Goal: Find specific page/section: Find specific page/section

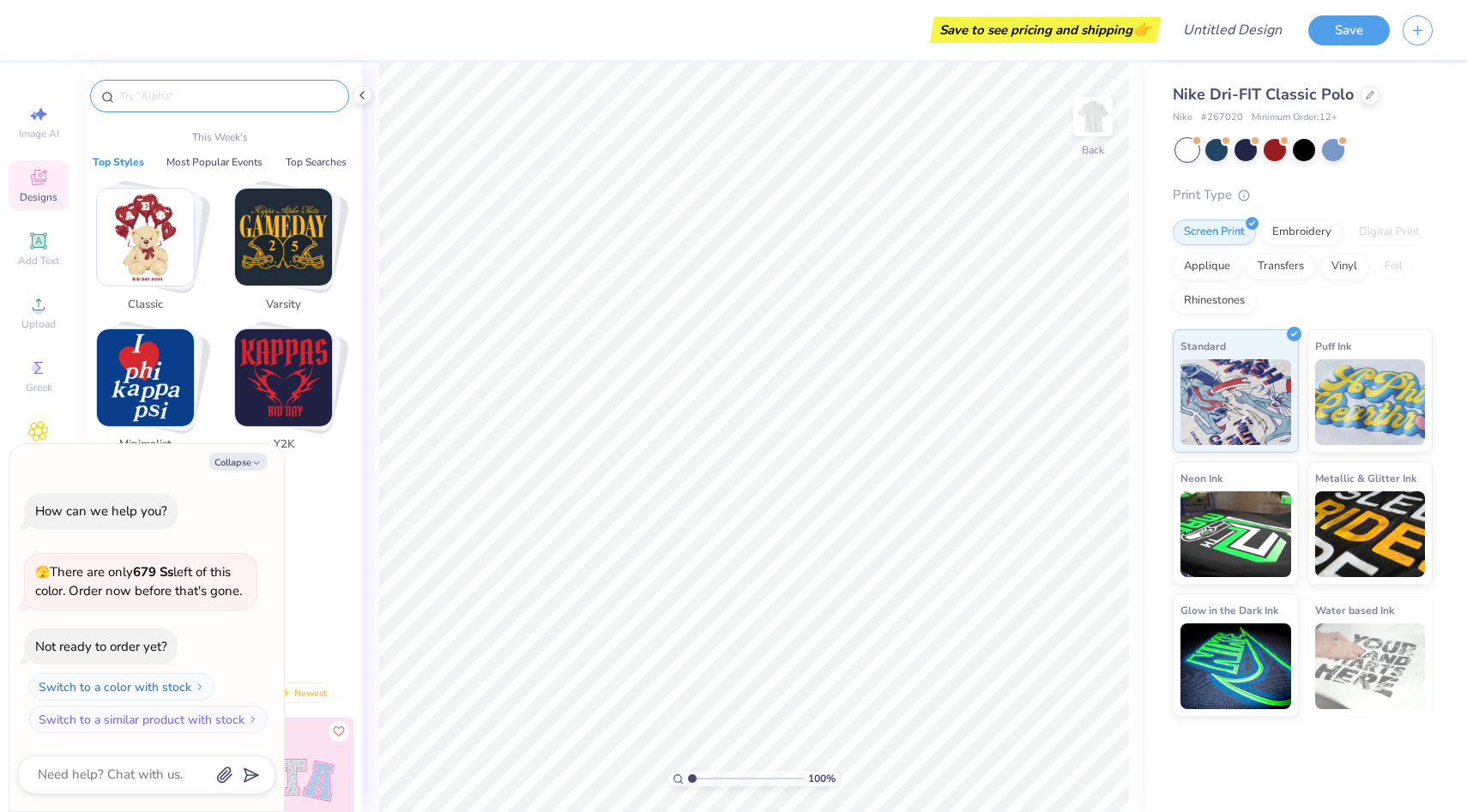
type textarea "x"
click at [172, 102] on input "text" at bounding box center [228, 96] width 219 height 17
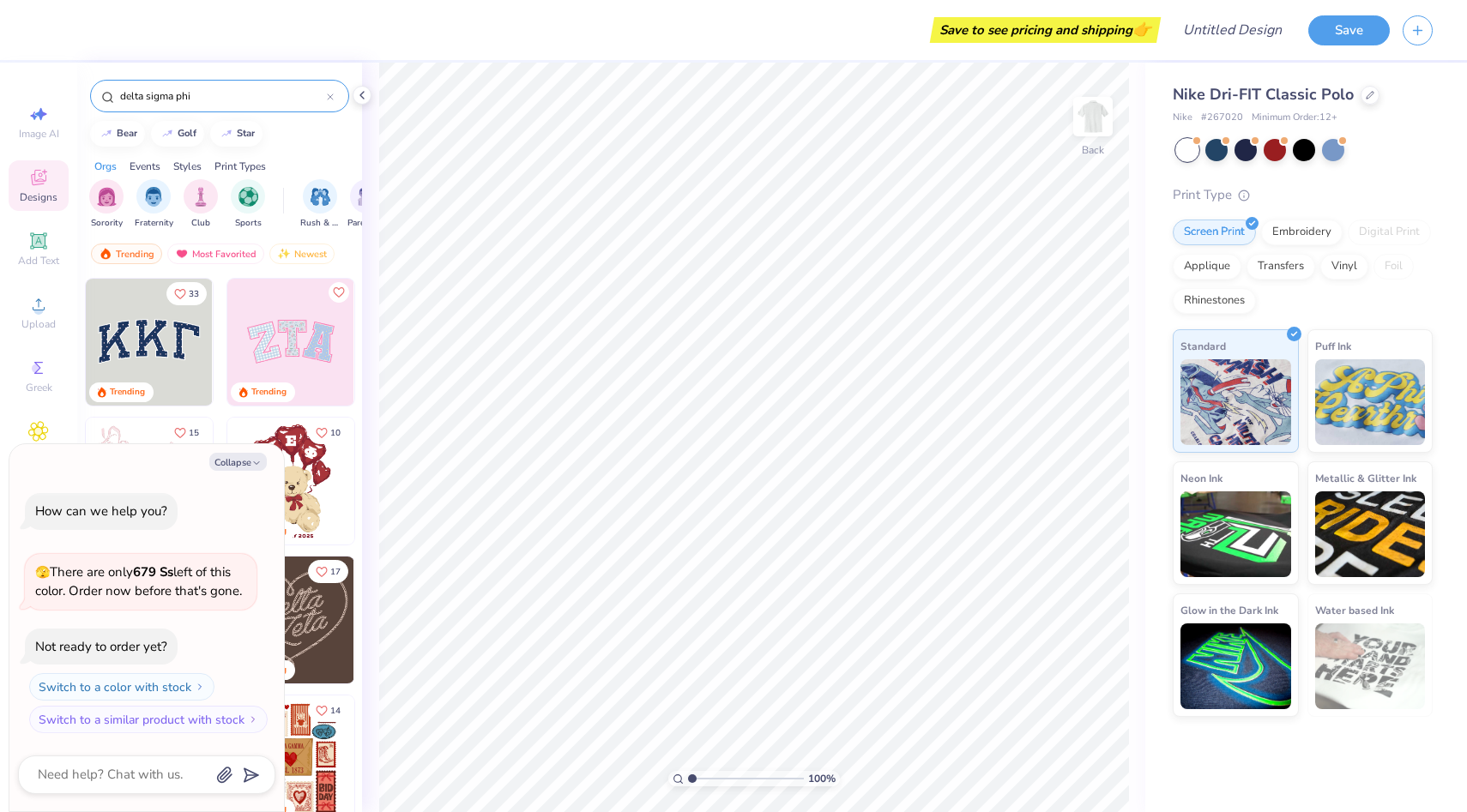
type input "delta sigma phi"
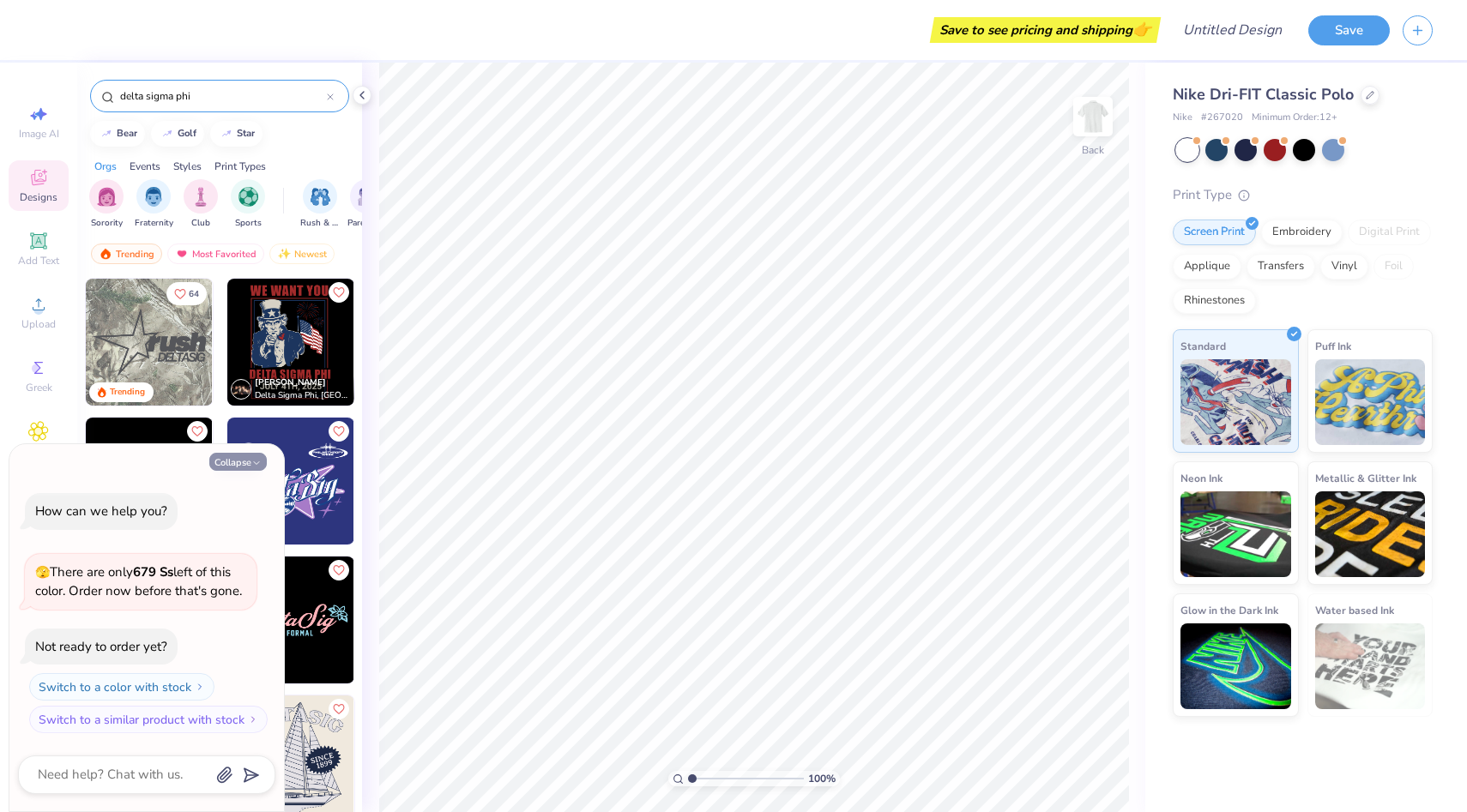
click at [244, 468] on button "Collapse" at bounding box center [237, 461] width 57 height 18
type textarea "x"
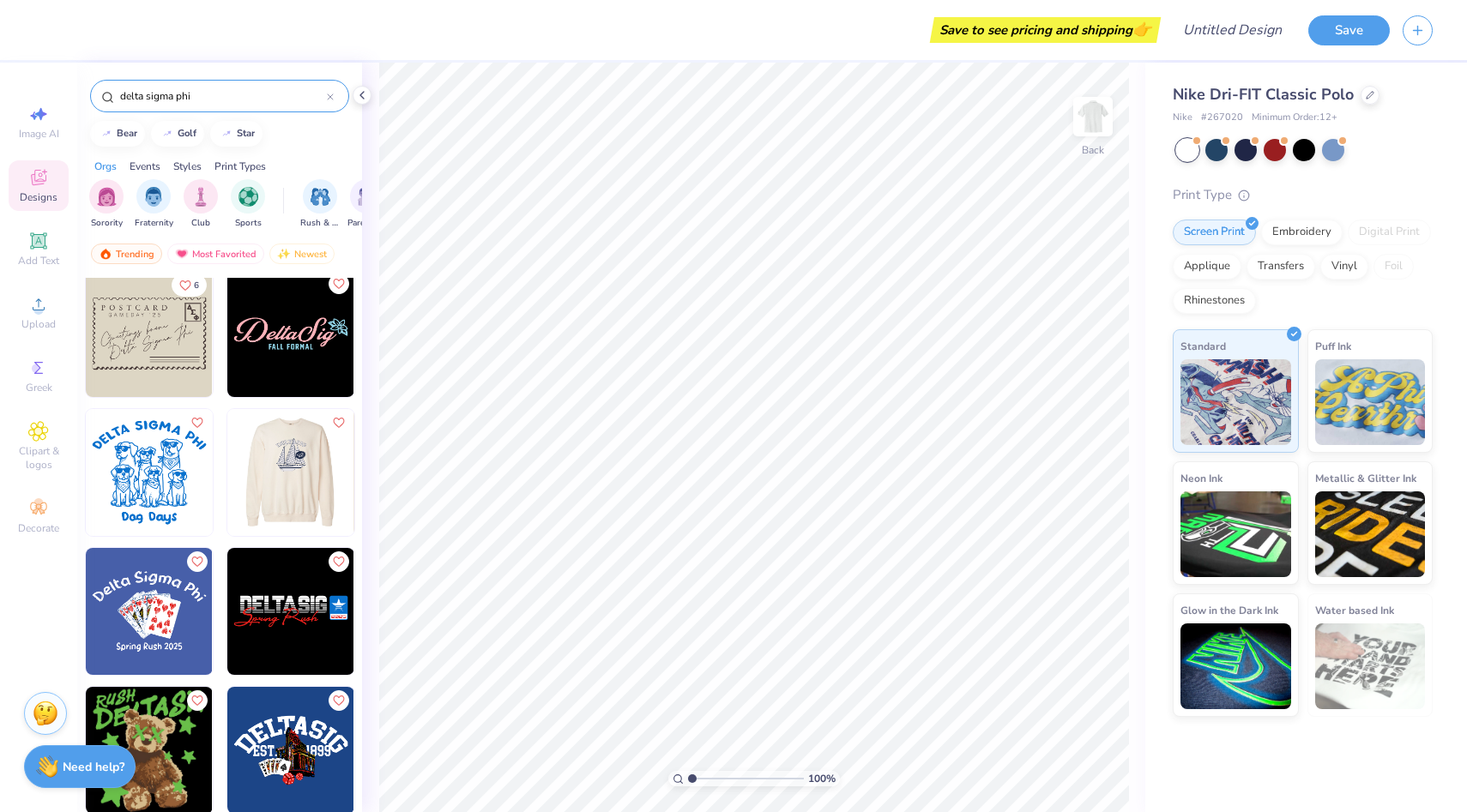
scroll to position [383, 0]
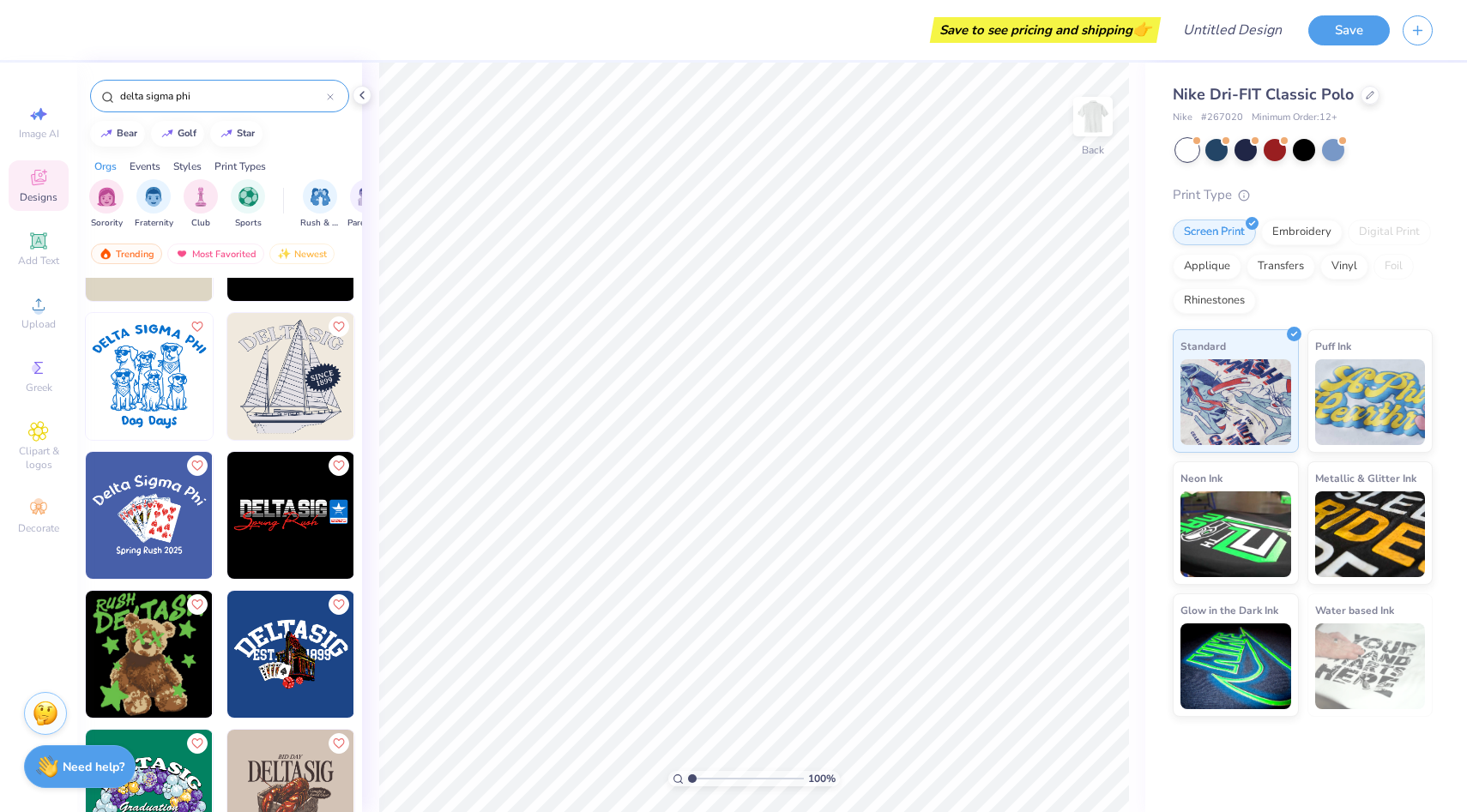
click at [281, 629] on img at bounding box center [290, 654] width 127 height 127
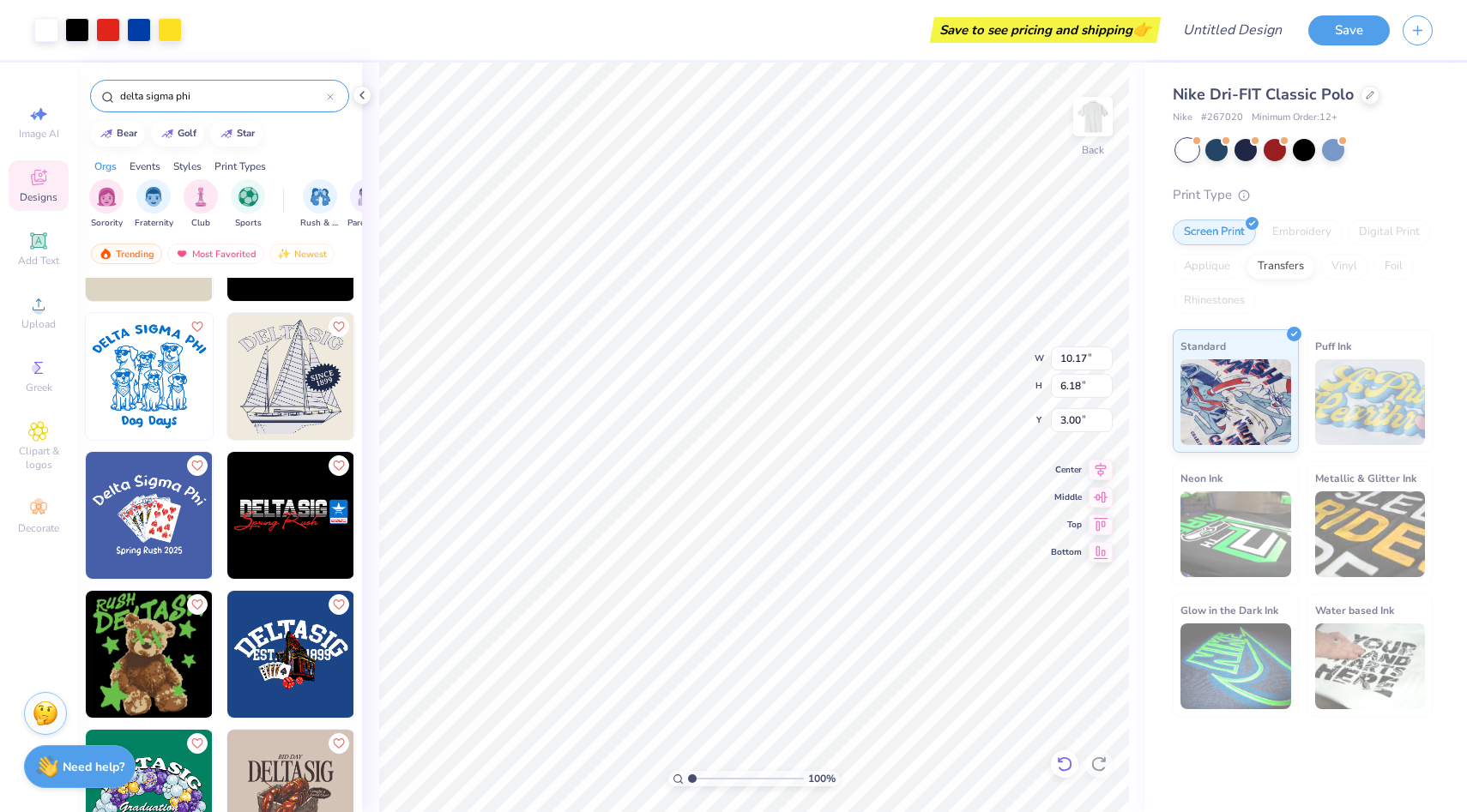
click at [1064, 757] on icon at bounding box center [1065, 764] width 17 height 17
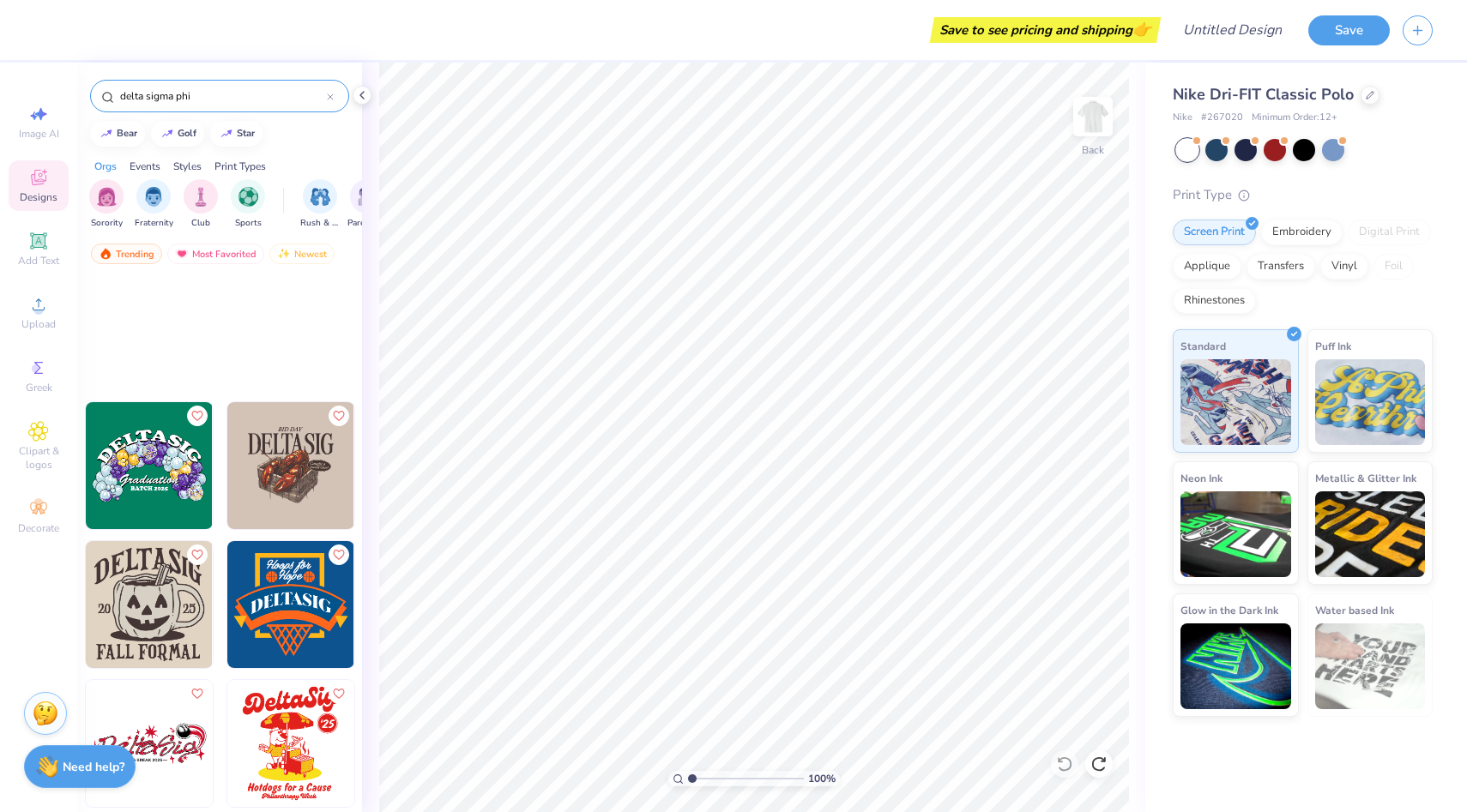
scroll to position [0, 0]
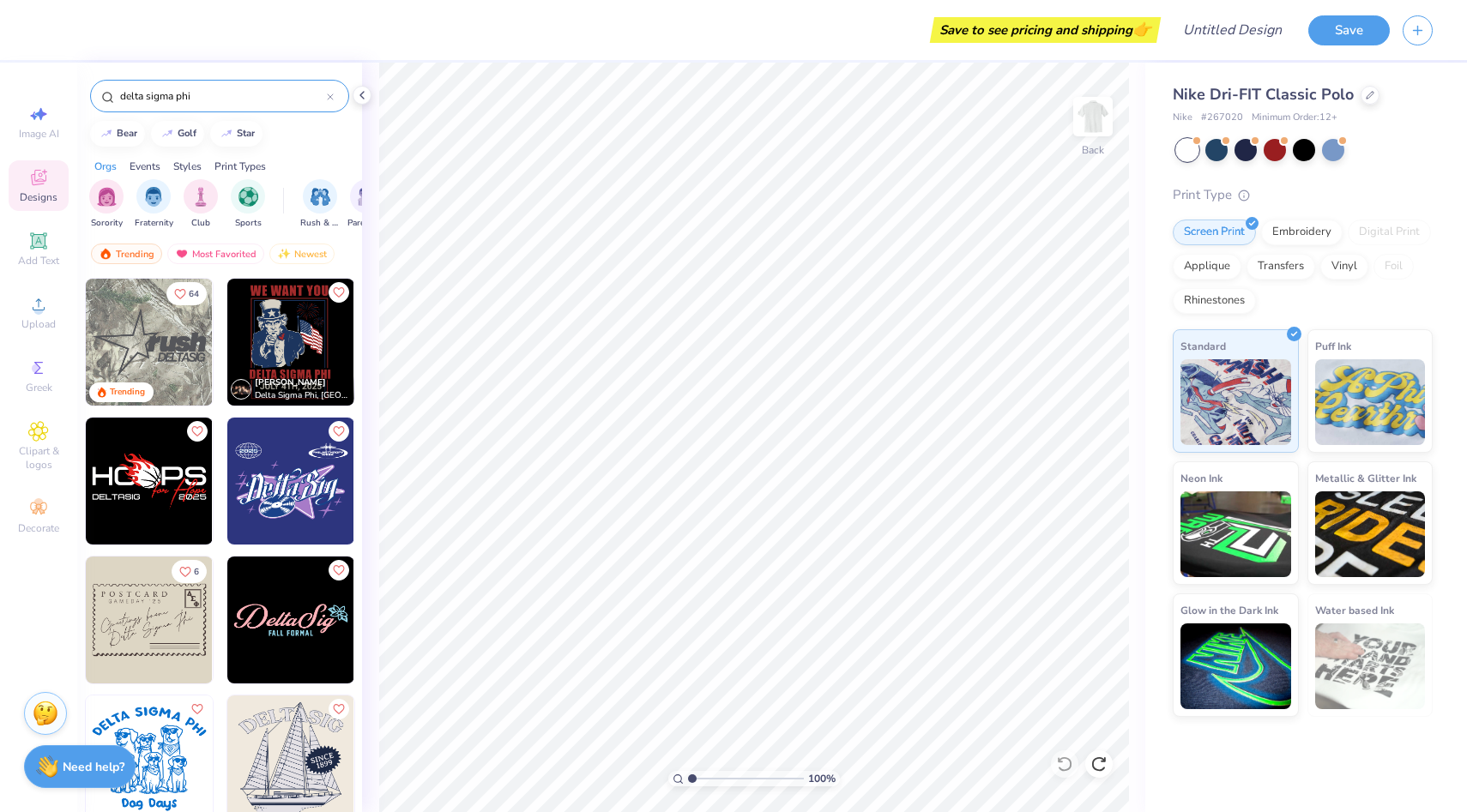
click at [234, 96] on input "delta sigma phi" at bounding box center [222, 96] width 208 height 17
type input "delta"
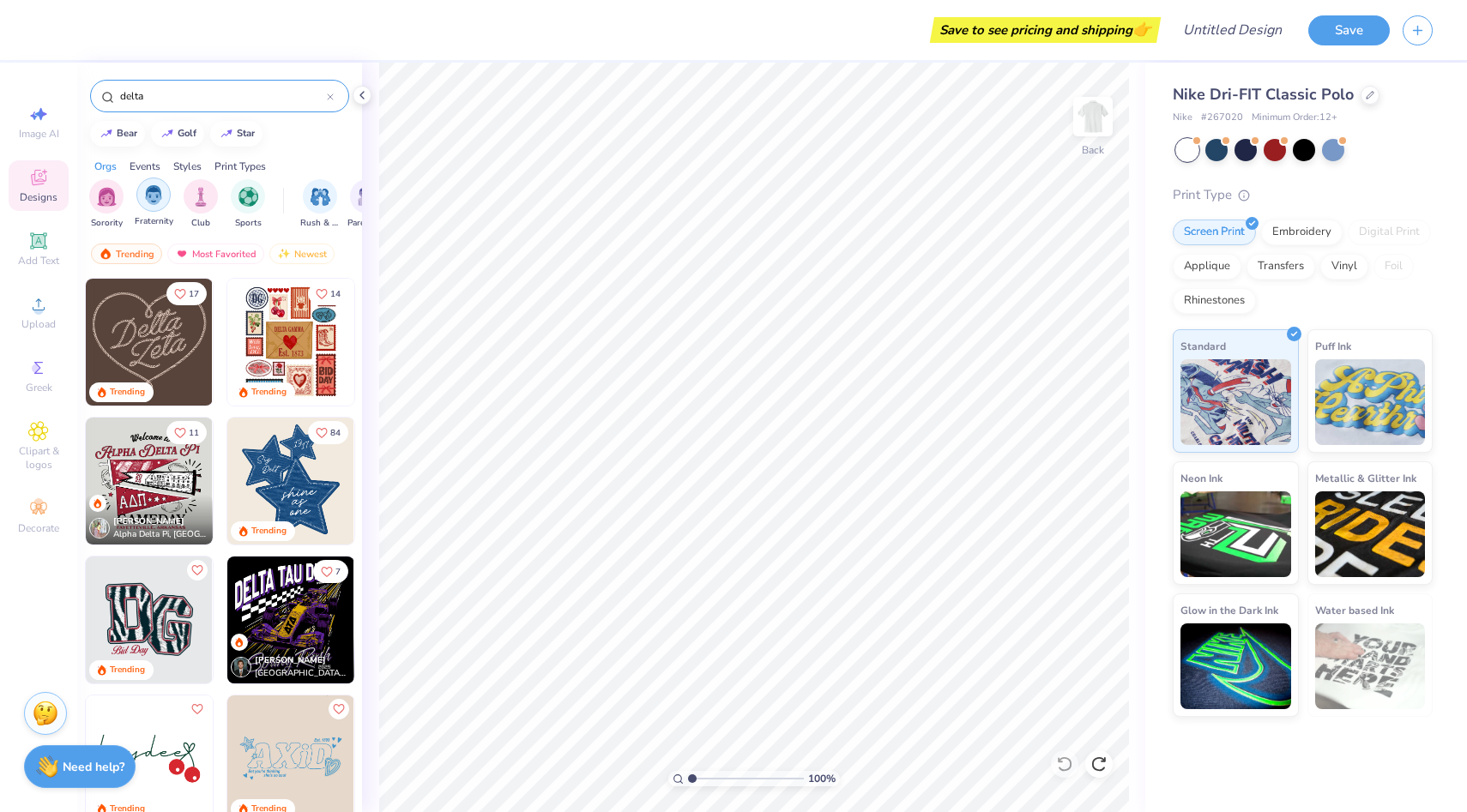
click at [147, 193] on img "filter for Fraternity" at bounding box center [154, 195] width 19 height 20
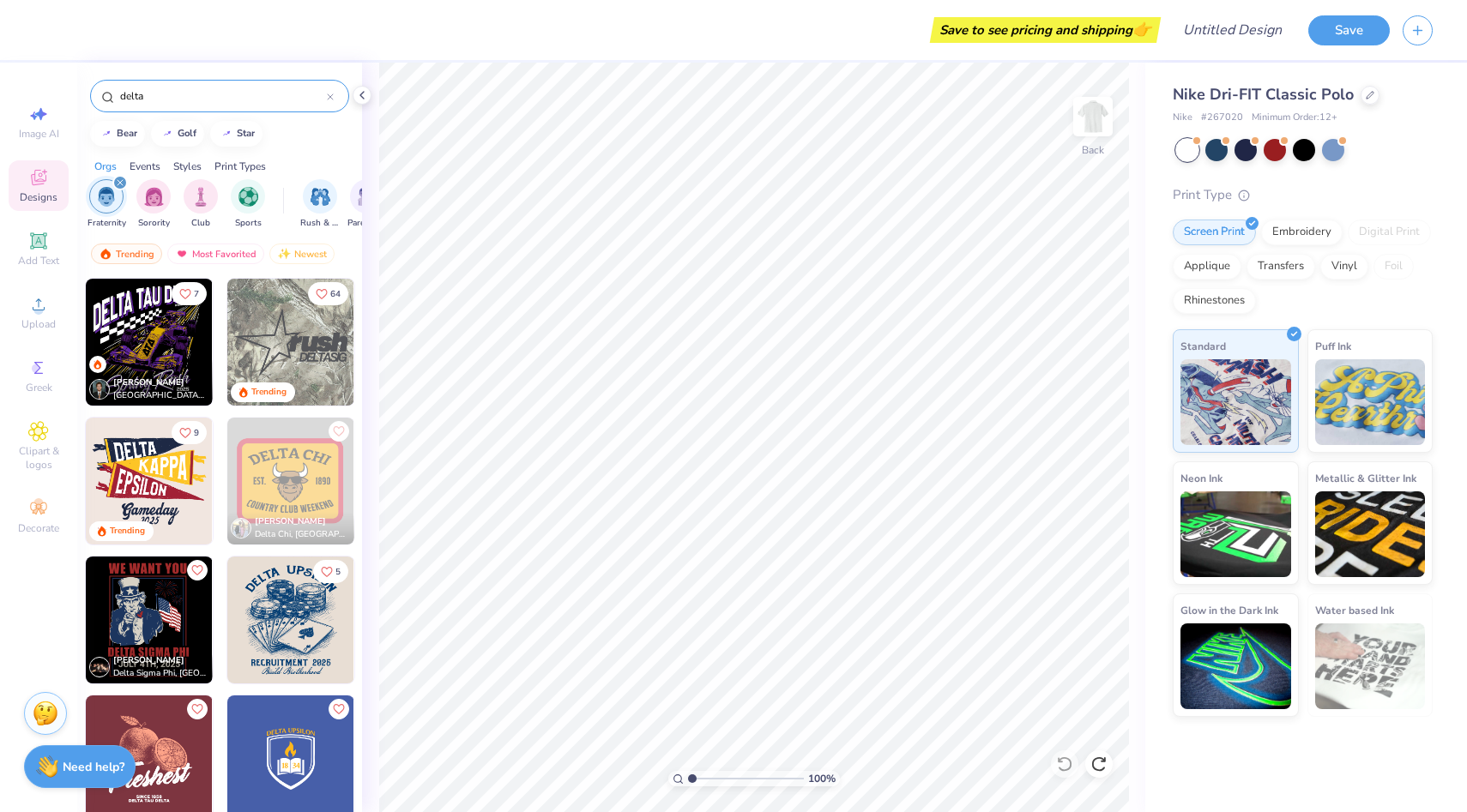
click at [302, 328] on img at bounding box center [290, 341] width 127 height 127
